Goal: Task Accomplishment & Management: Complete application form

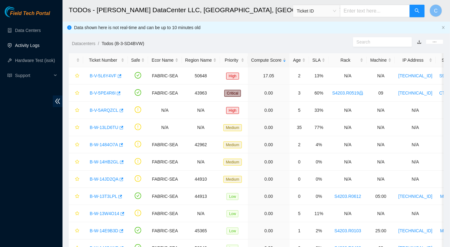
click at [19, 47] on link "Activity Logs" at bounding box center [27, 45] width 25 height 5
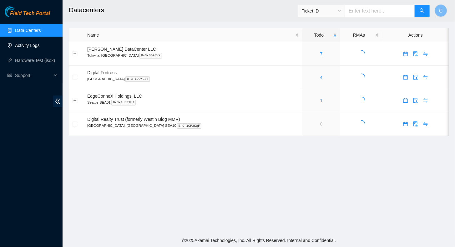
click at [40, 47] on link "Activity Logs" at bounding box center [27, 45] width 25 height 5
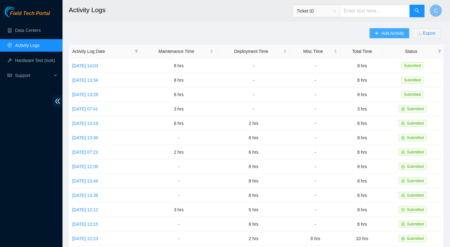
click at [385, 32] on span "Add Activity" at bounding box center [393, 33] width 23 height 7
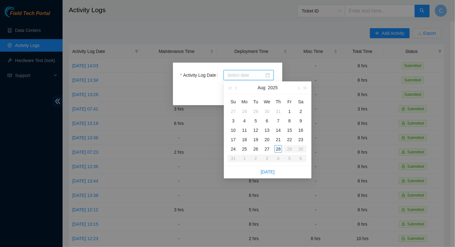
click at [243, 73] on input "Activity Log Date" at bounding box center [245, 75] width 37 height 7
type input "[DATE]"
click at [282, 145] on div "28" at bounding box center [279, 149] width 8 height 8
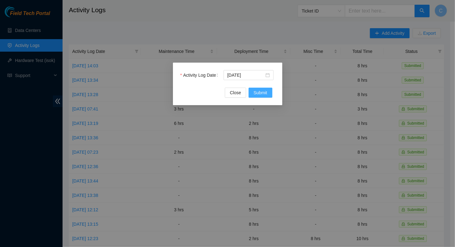
click at [267, 91] on span "Submit" at bounding box center [261, 92] width 14 height 7
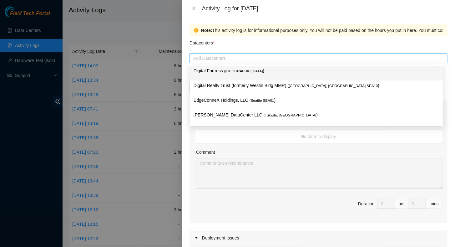
click at [220, 58] on div at bounding box center [318, 58] width 255 height 8
type input "s"
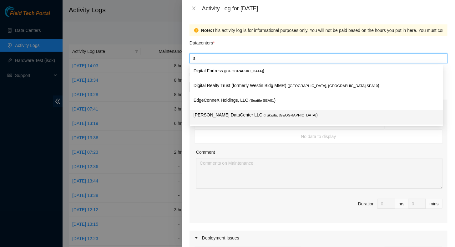
click at [205, 117] on p "[PERSON_NAME] DataCenter LLC ( [GEOGRAPHIC_DATA], [GEOGRAPHIC_DATA] )" at bounding box center [317, 114] width 246 height 7
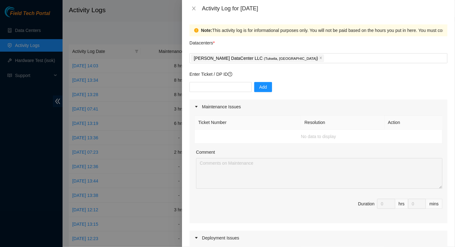
click at [285, 133] on td "No data to display" at bounding box center [319, 137] width 248 height 14
click at [220, 88] on input "text" at bounding box center [221, 87] width 62 height 10
paste input "B-V-5RI2PPK"
type input "B-V-5RI2PPK"
click at [259, 87] on span "Add" at bounding box center [263, 87] width 8 height 7
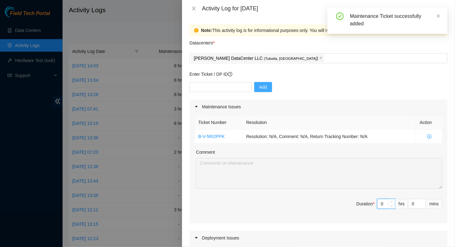
drag, startPoint x: 383, startPoint y: 202, endPoint x: 369, endPoint y: 204, distance: 14.2
click at [369, 204] on span "Duration * 0 hrs 0 mins" at bounding box center [319, 208] width 248 height 18
type input "8"
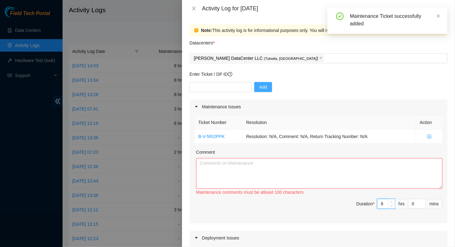
type input "8"
click at [263, 167] on textarea "Comment" at bounding box center [319, 173] width 247 height 31
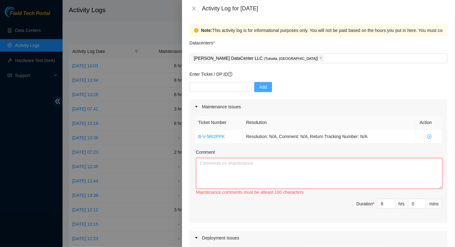
paste textarea "FT Tracking T# B-V-5RI2PPK Met with SM tech Puy at [GEOGRAPHIC_DATA] data cente…"
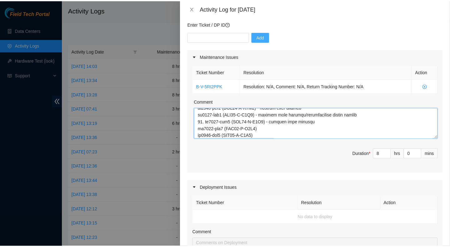
scroll to position [268, 0]
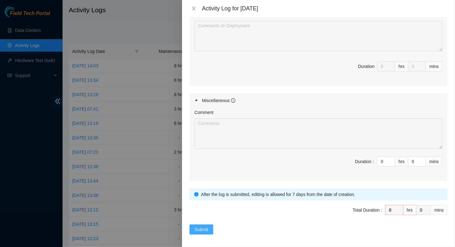
type textarea "FT Tracking T# B-V-5RI2PPK Met with SM tech Puy at [GEOGRAPHIC_DATA] data cente…"
click at [202, 226] on span "Submit" at bounding box center [202, 229] width 14 height 7
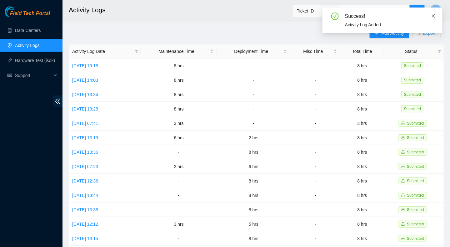
click at [435, 17] on icon "close" at bounding box center [433, 15] width 3 height 3
